Goal: Answer question/provide support

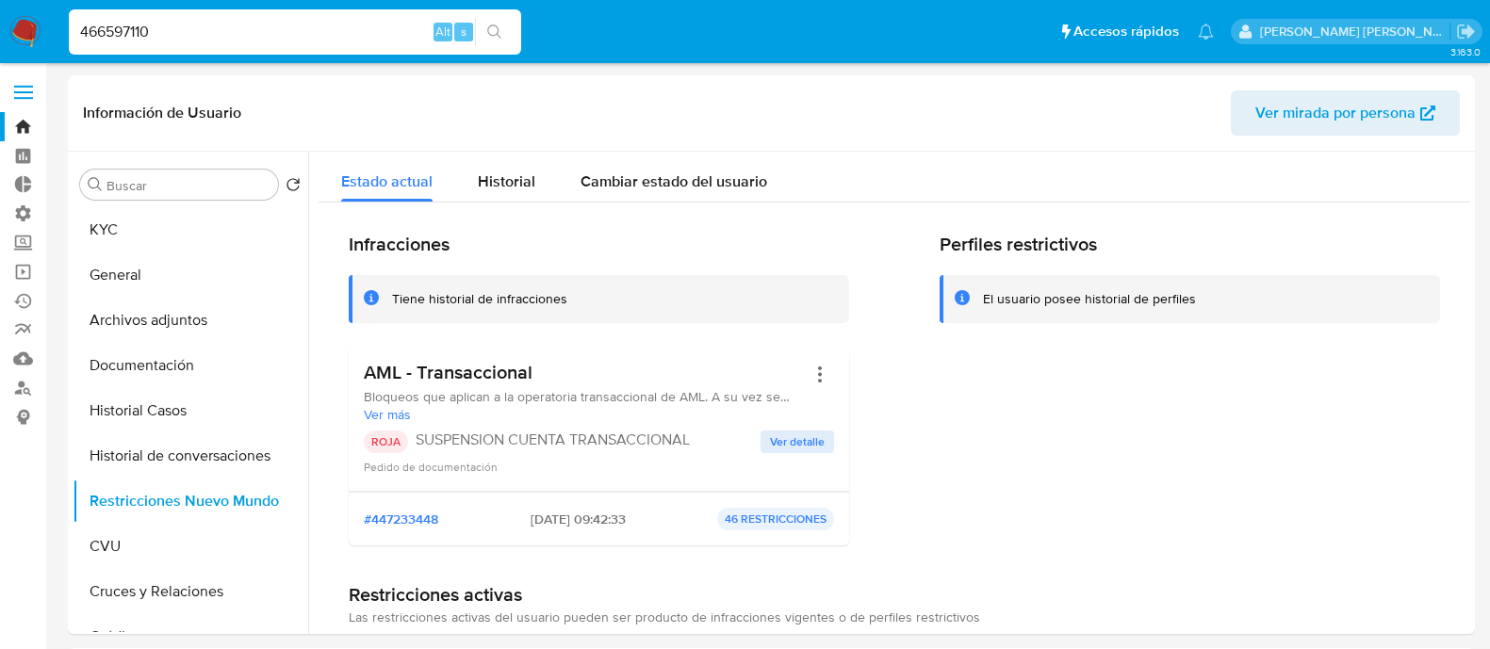
select select "10"
click at [231, 41] on input "466597110" at bounding box center [295, 32] width 452 height 25
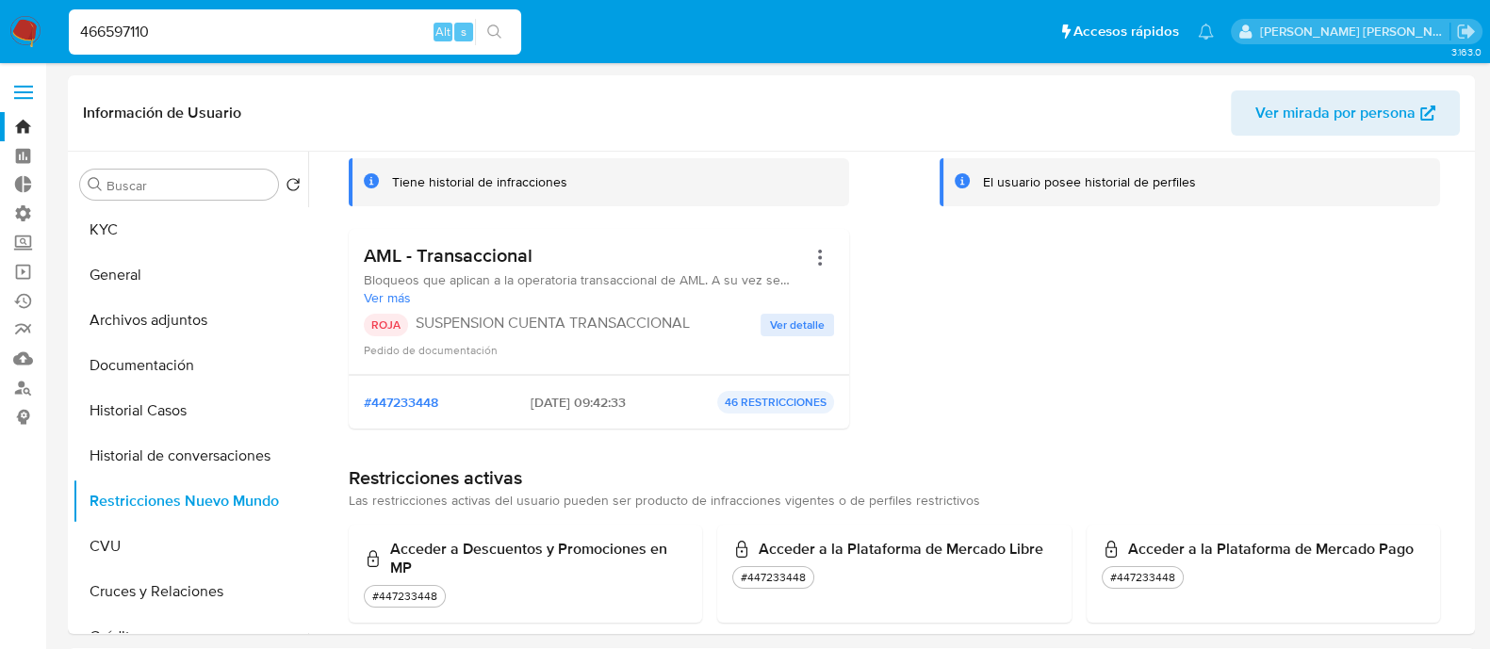
click at [231, 41] on input "466597110" at bounding box center [295, 32] width 452 height 25
type input "71913359"
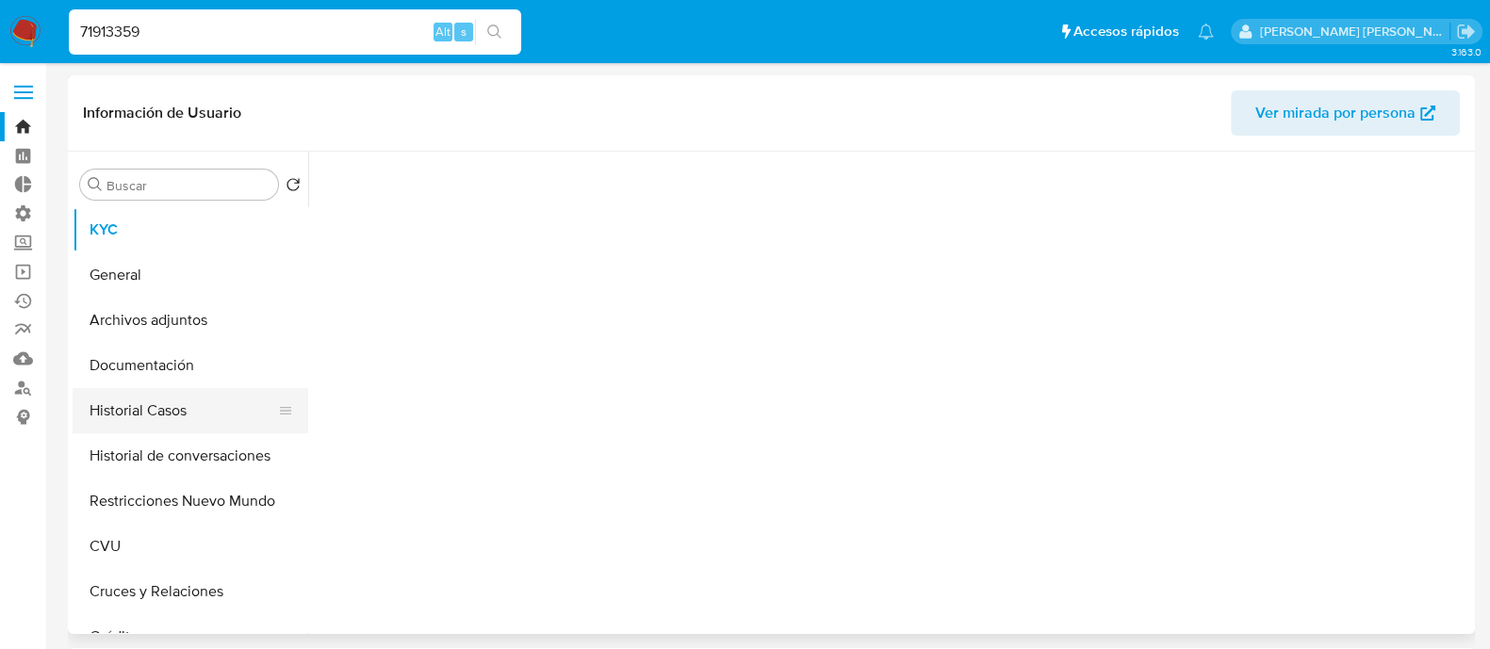
click at [206, 405] on button "Historial Casos" at bounding box center [183, 410] width 221 height 45
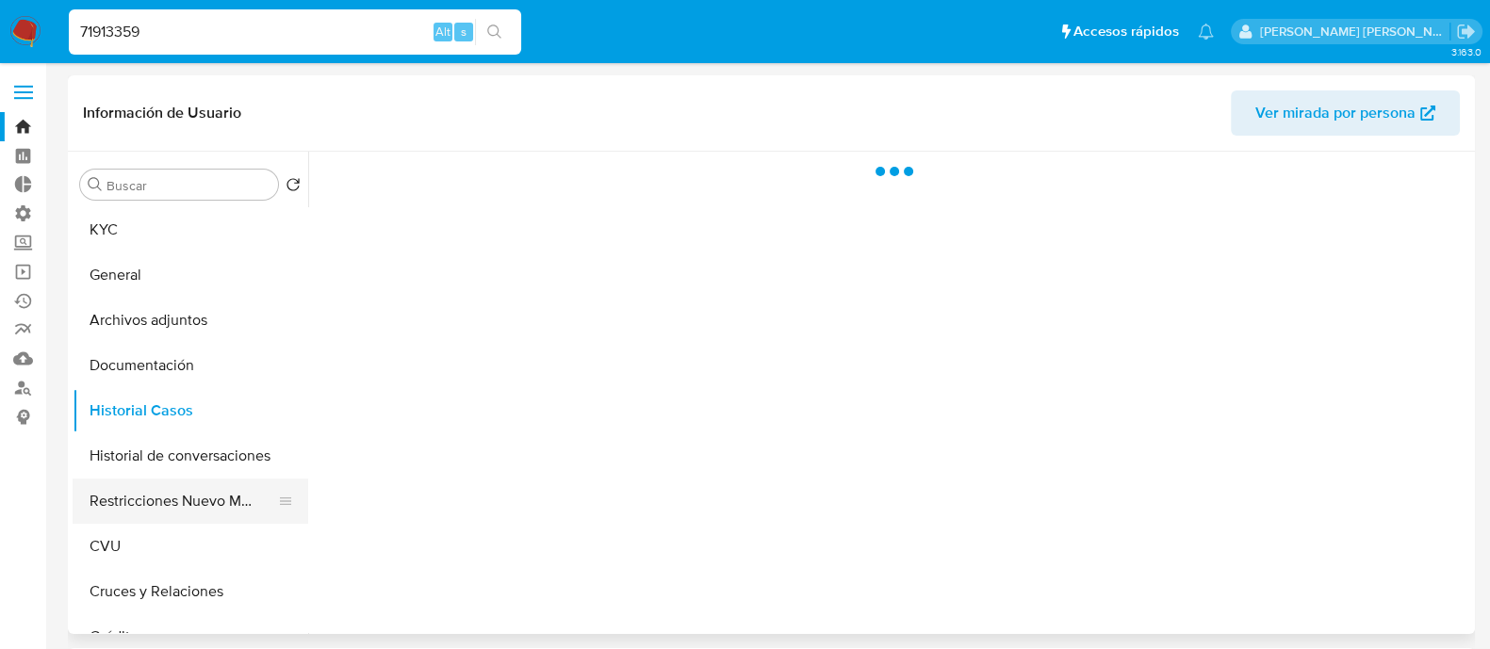
select select "10"
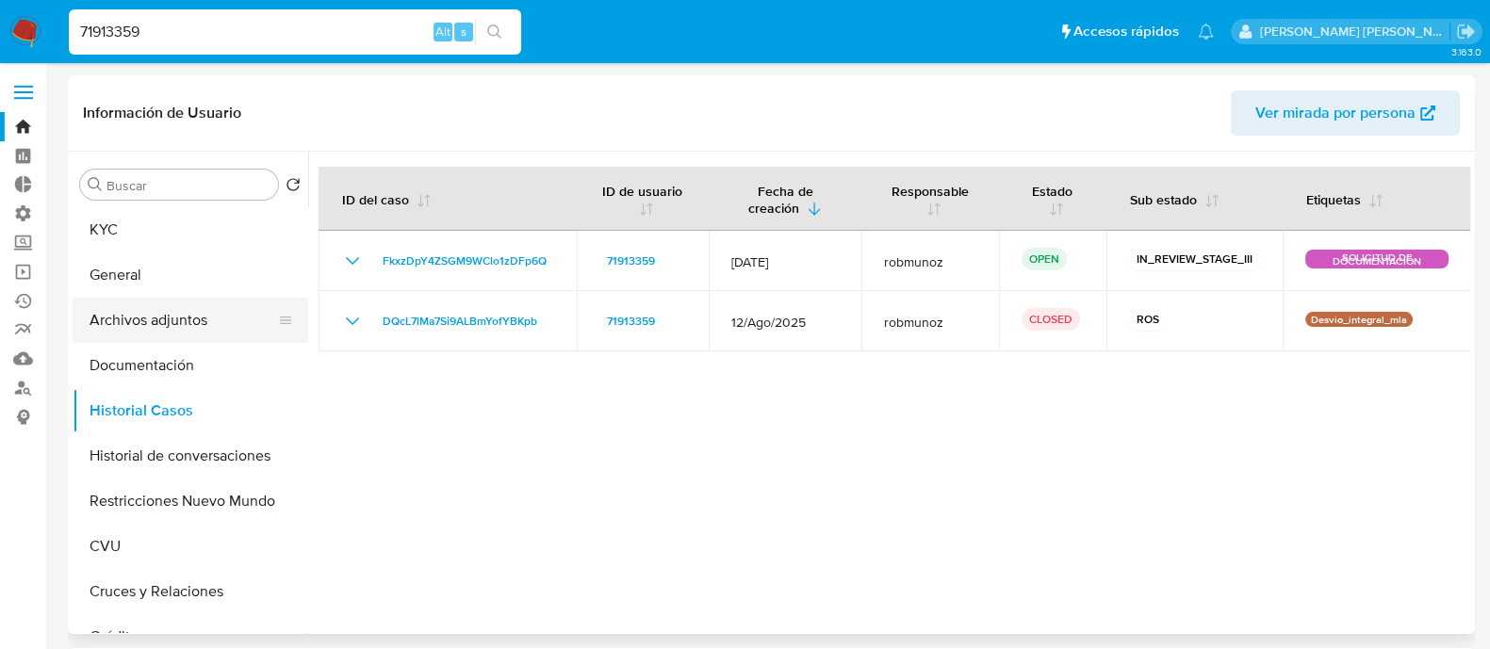
click at [228, 328] on button "Archivos adjuntos" at bounding box center [183, 320] width 221 height 45
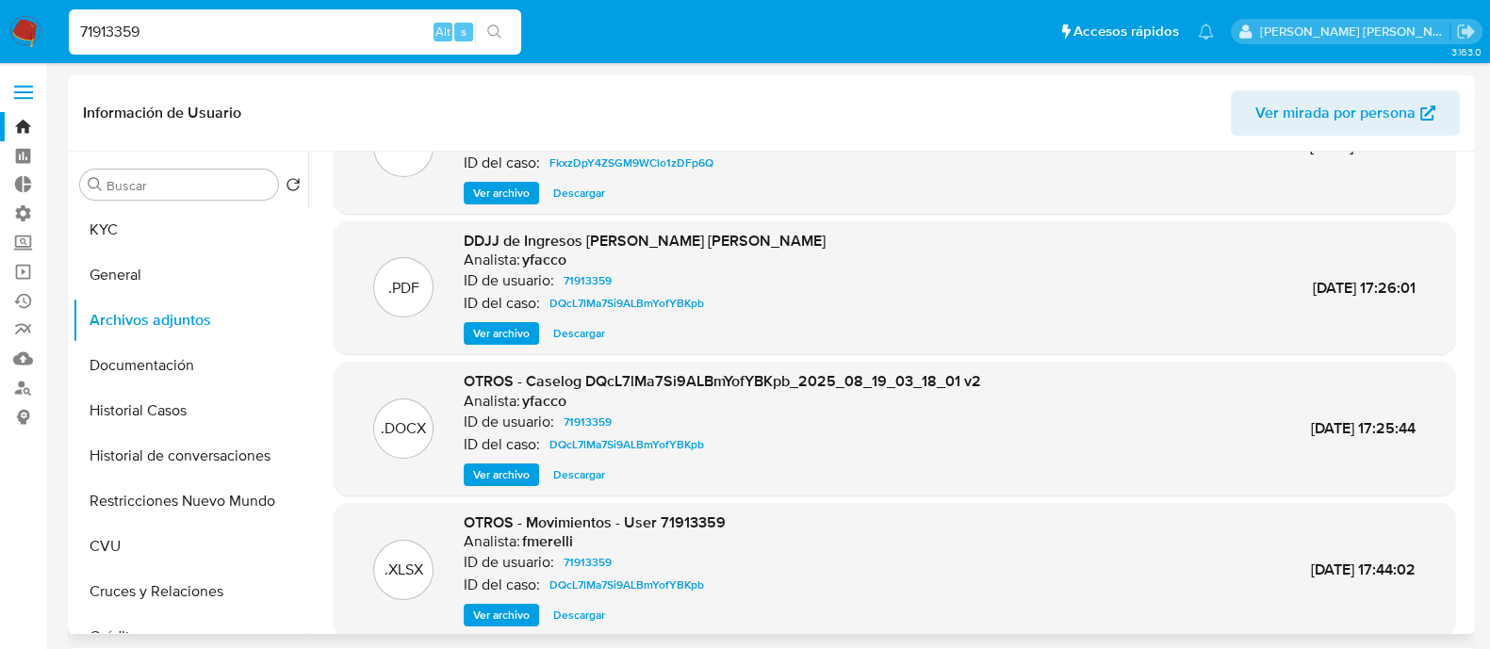
scroll to position [158, 0]
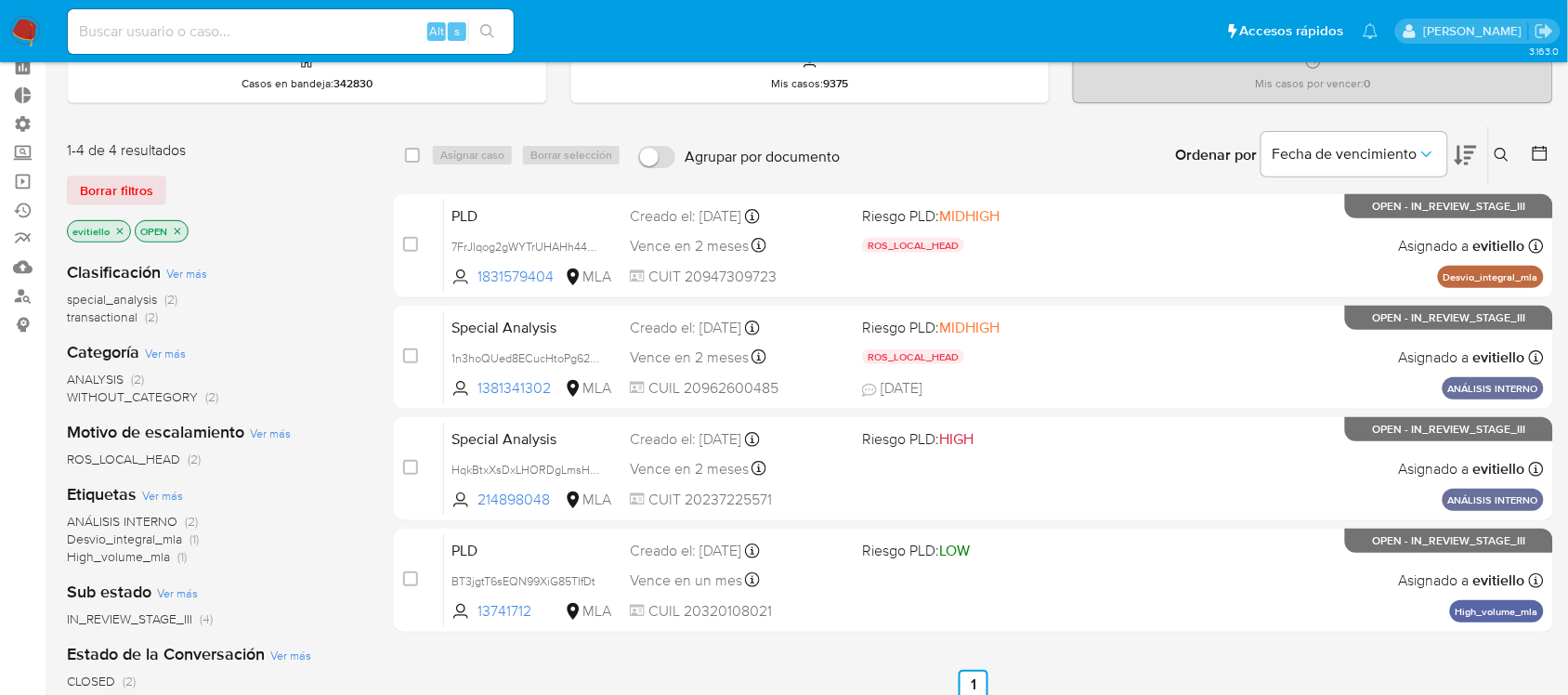
scroll to position [233, 0]
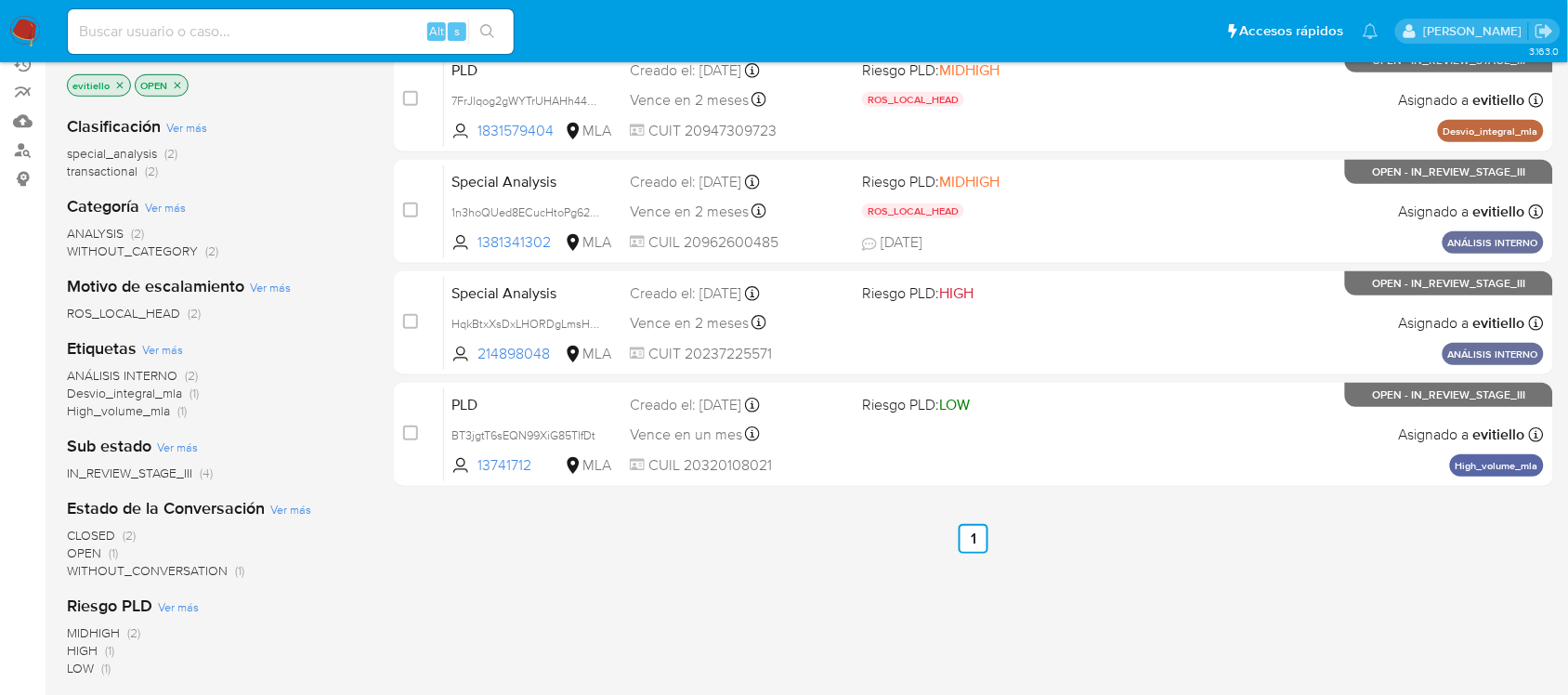
click at [184, 316] on span "ROS_LOCAL_HEAD (2)" at bounding box center [134, 313] width 134 height 18
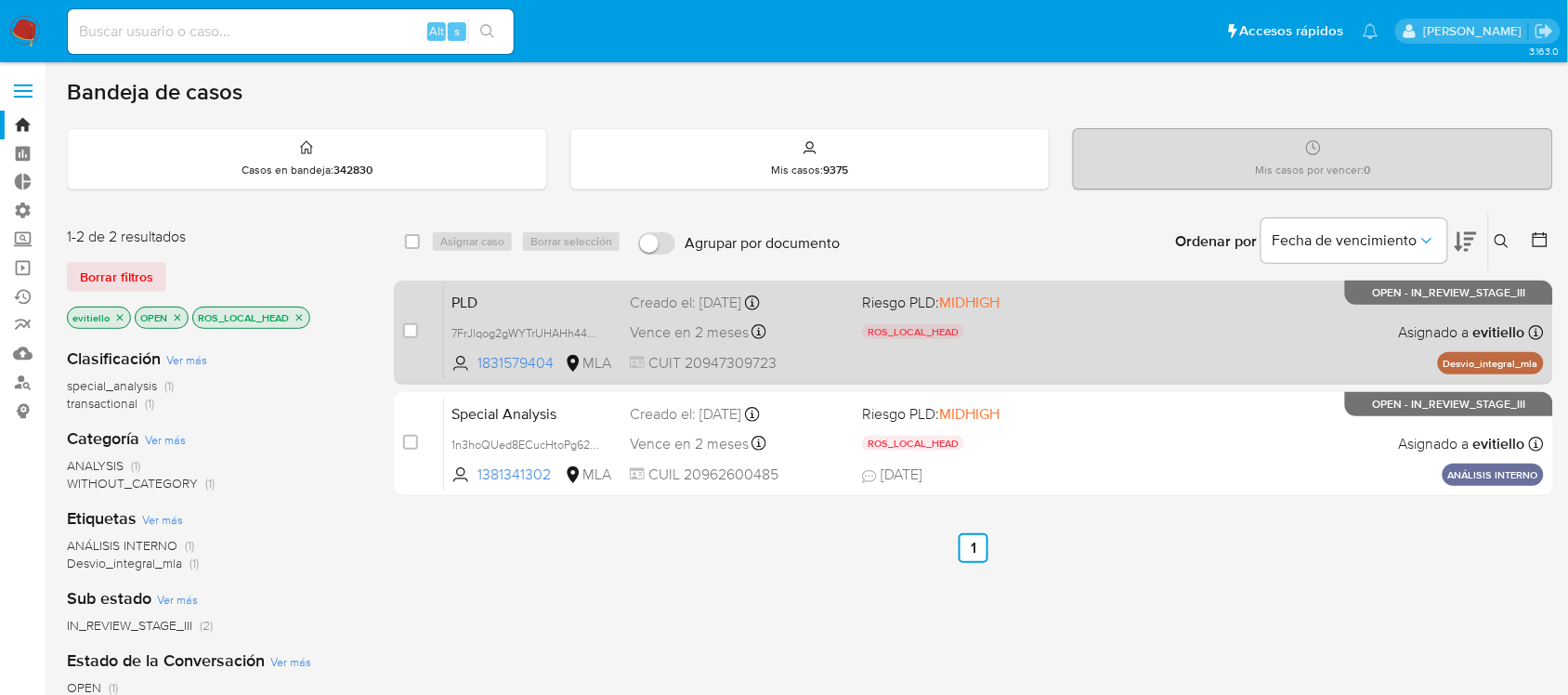
click at [1117, 359] on div "PLD 7FrJlqog2gWYTrUHAHh44mY6 1831579404 MLA Riesgo PLD: MIDHIGH ROS_LOCAL_HEAD …" at bounding box center [994, 331] width 1100 height 94
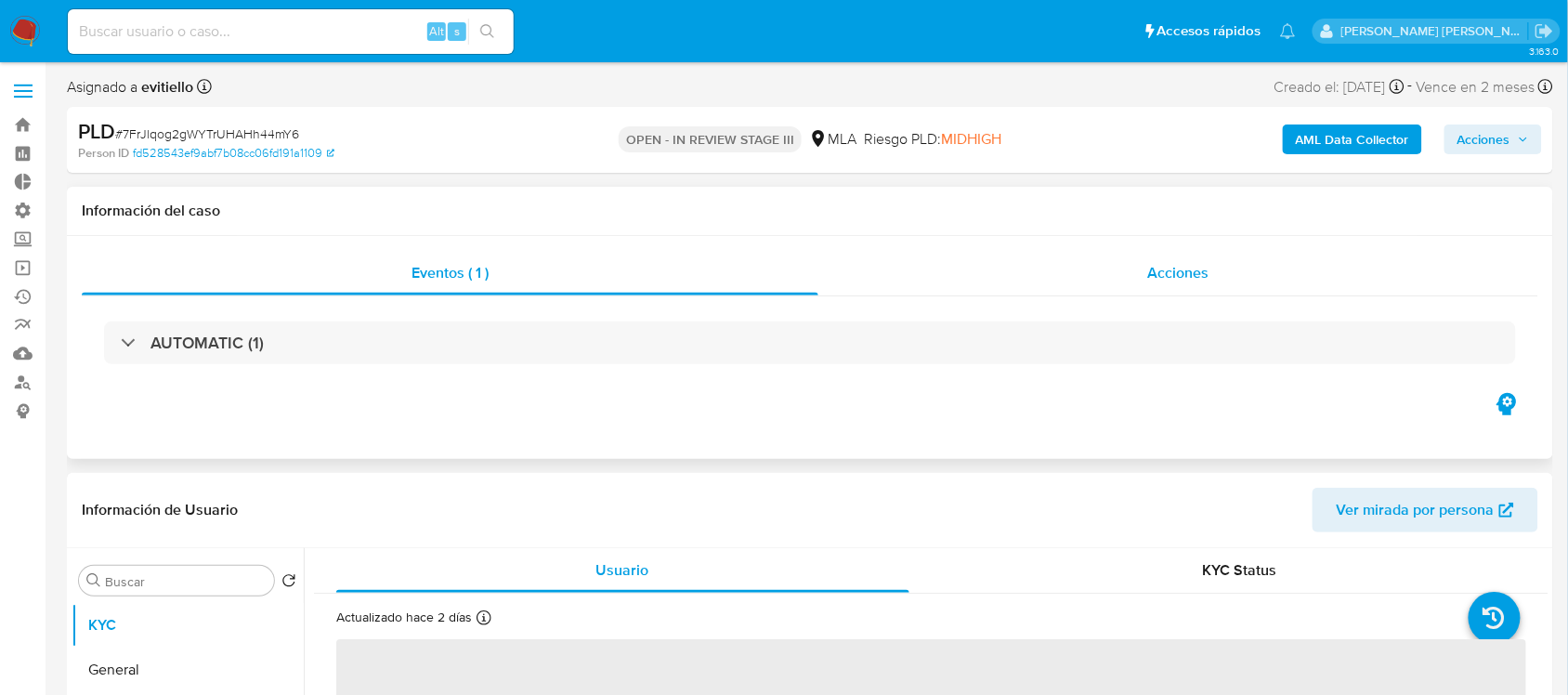
click at [1052, 267] on div "Acciones" at bounding box center [1178, 273] width 720 height 44
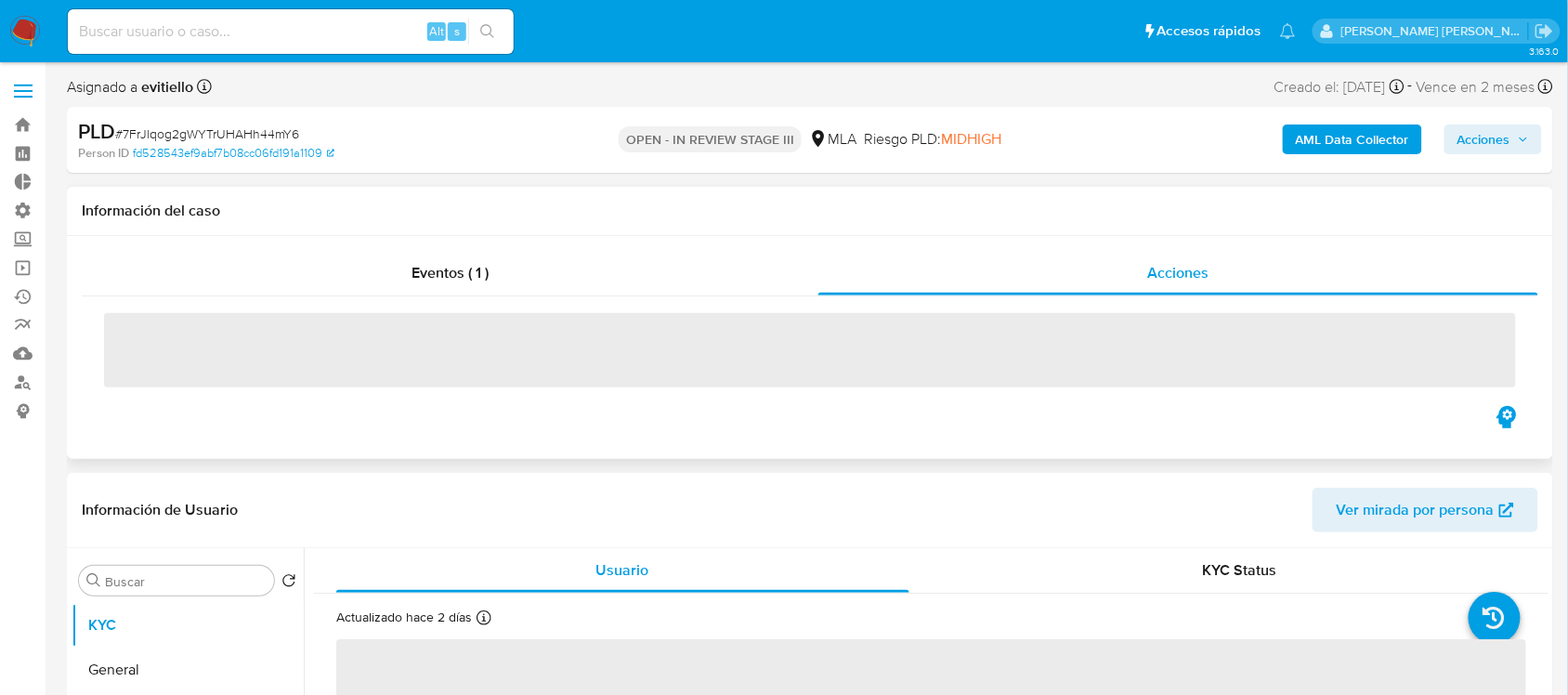
select select "10"
